Goal: Register for event/course

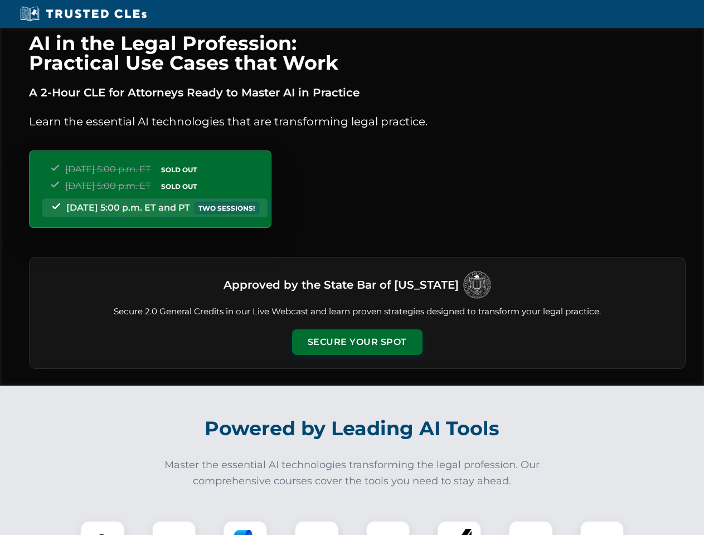
click at [357, 342] on button "Secure Your Spot" at bounding box center [357, 342] width 130 height 26
click at [103, 528] on img at bounding box center [102, 543] width 32 height 32
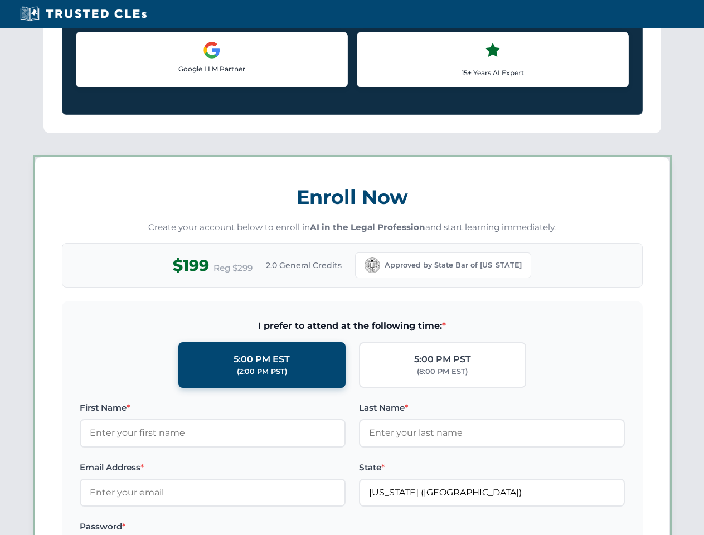
click at [245, 528] on label "Password *" at bounding box center [213, 526] width 266 height 13
click at [317, 528] on label "Password *" at bounding box center [213, 526] width 266 height 13
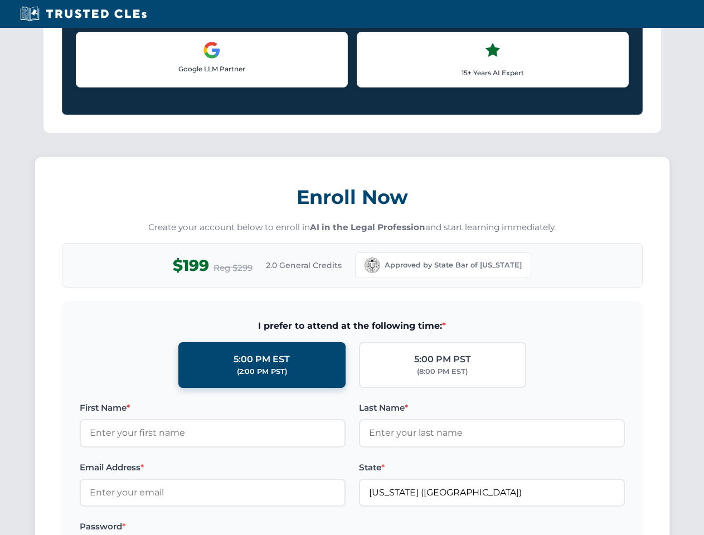
scroll to position [1094, 0]
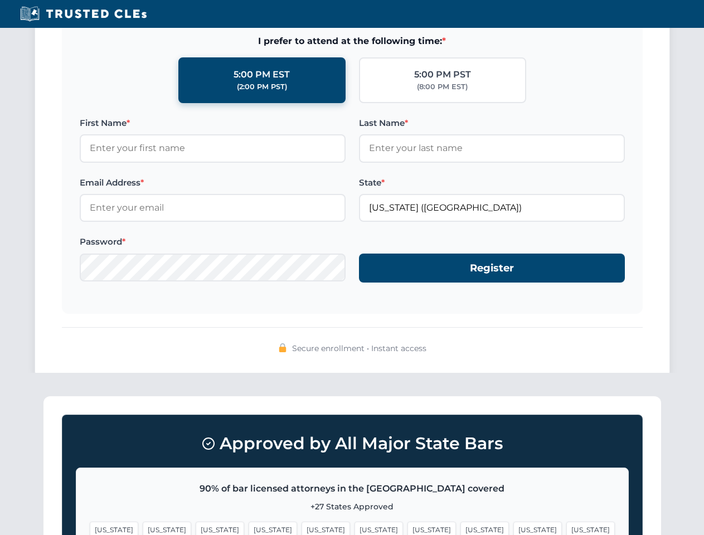
click at [513, 528] on span "[US_STATE]" at bounding box center [537, 530] width 48 height 16
